Goal: Browse casually

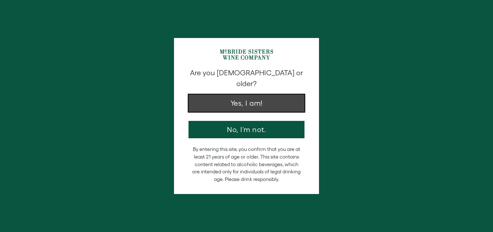
click at [262, 95] on button "Yes, I am!" at bounding box center [246, 103] width 116 height 17
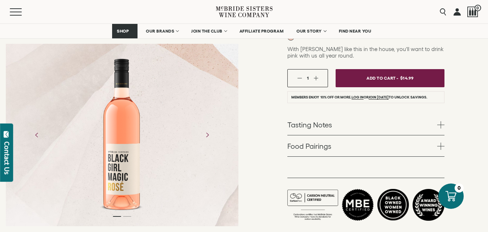
scroll to position [135, 0]
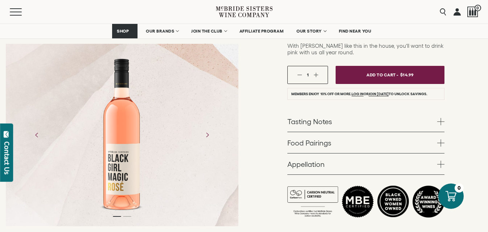
drag, startPoint x: 136, startPoint y: 163, endPoint x: 114, endPoint y: 169, distance: 22.4
click at [117, 187] on div at bounding box center [122, 135] width 57 height 163
click at [117, 185] on div at bounding box center [122, 135] width 57 height 163
click at [112, 213] on div at bounding box center [122, 135] width 57 height 163
click at [206, 136] on icon "Next" at bounding box center [206, 135] width 13 height 13
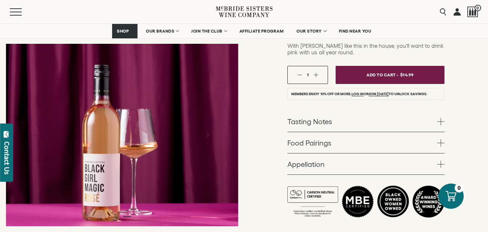
click at [45, 139] on button "Previous" at bounding box center [36, 135] width 21 height 21
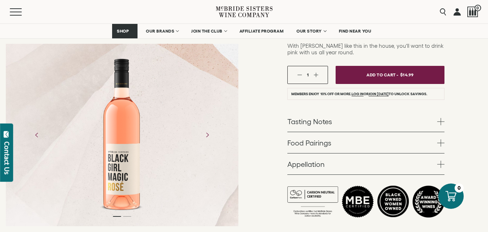
click at [121, 171] on div at bounding box center [122, 135] width 57 height 163
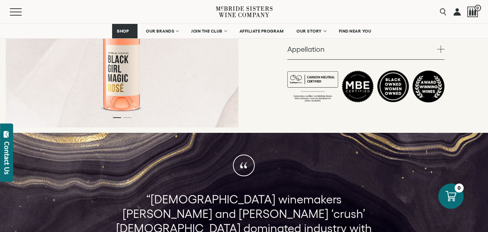
scroll to position [177, 0]
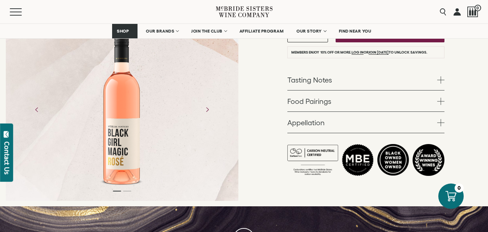
click at [121, 85] on div at bounding box center [122, 109] width 57 height 163
drag, startPoint x: 122, startPoint y: 85, endPoint x: 333, endPoint y: 212, distance: 246.3
